Goal: Task Accomplishment & Management: Complete application form

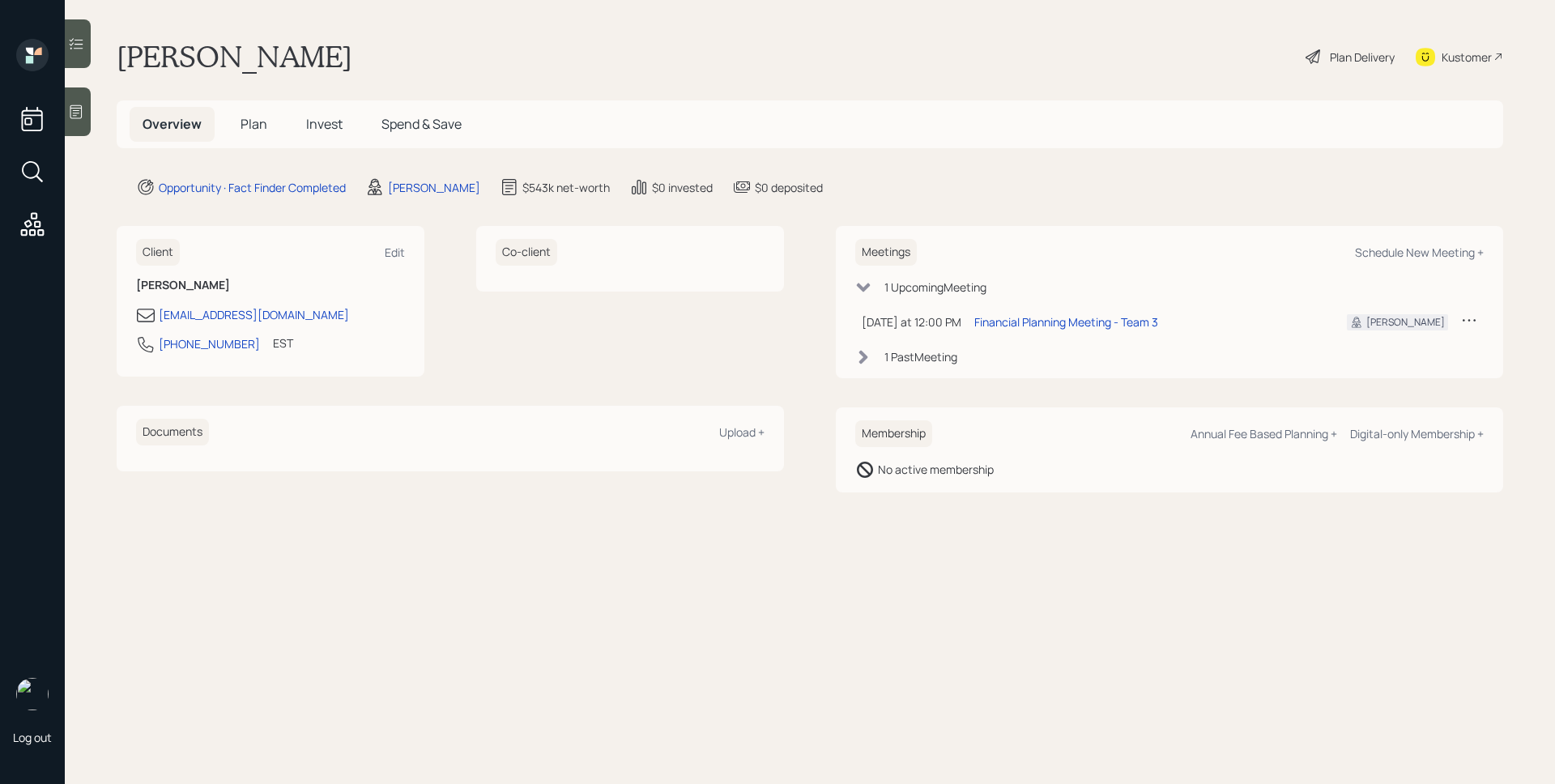
click at [88, 113] on div at bounding box center [78, 112] width 26 height 48
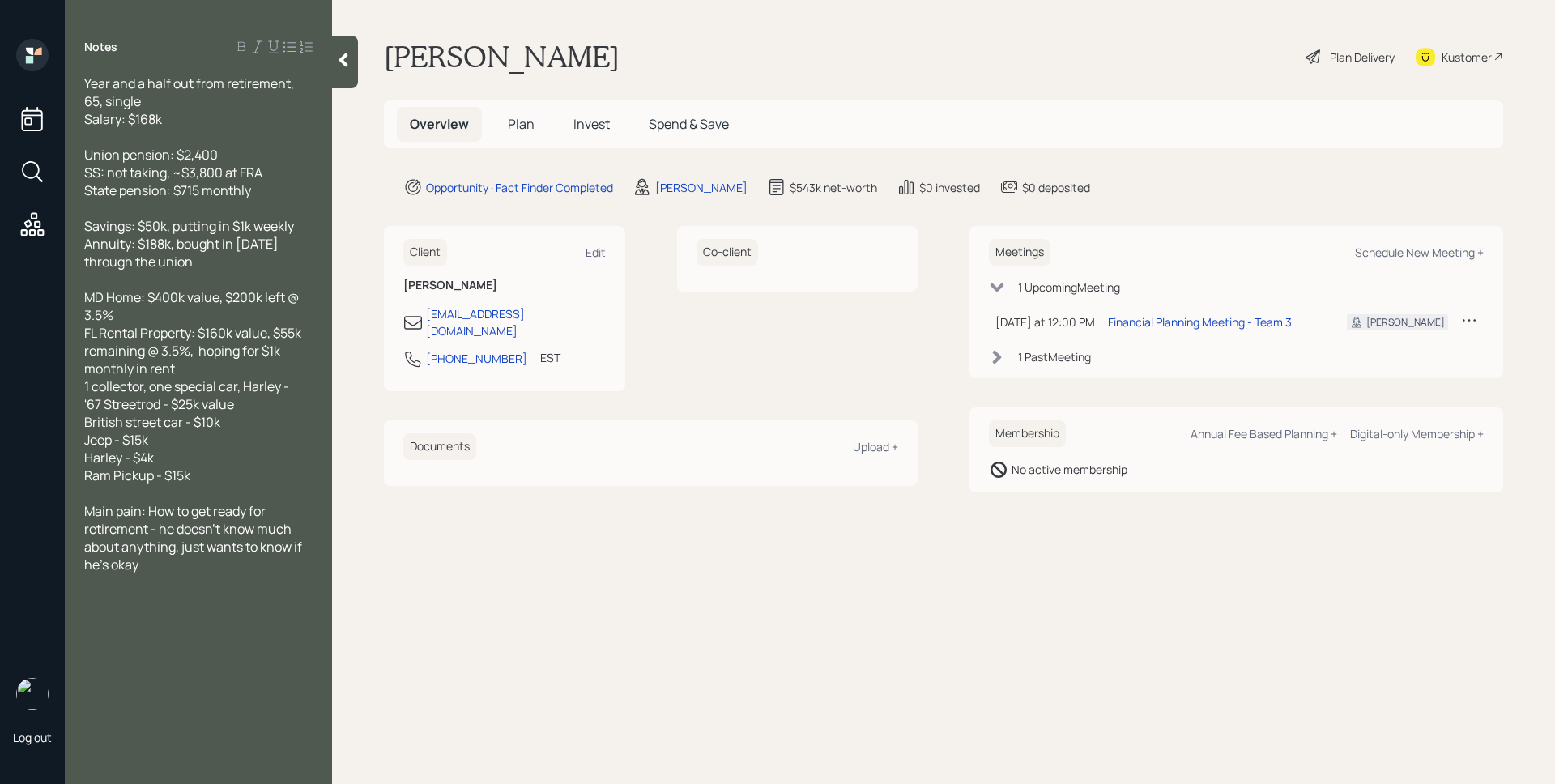
click at [514, 120] on span "Plan" at bounding box center [521, 124] width 27 height 17
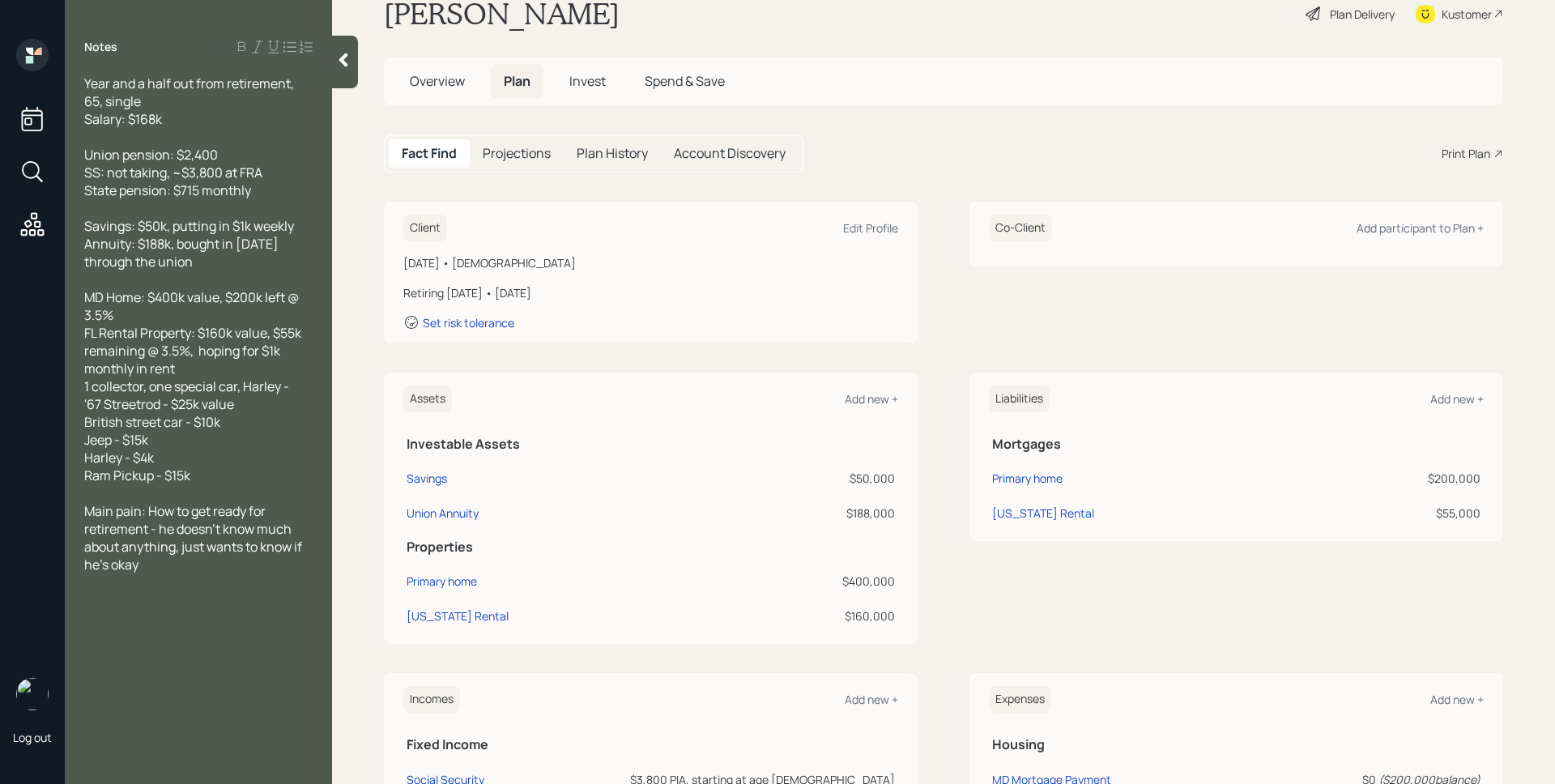
scroll to position [49, 0]
